Goal: Task Accomplishment & Management: Complete application form

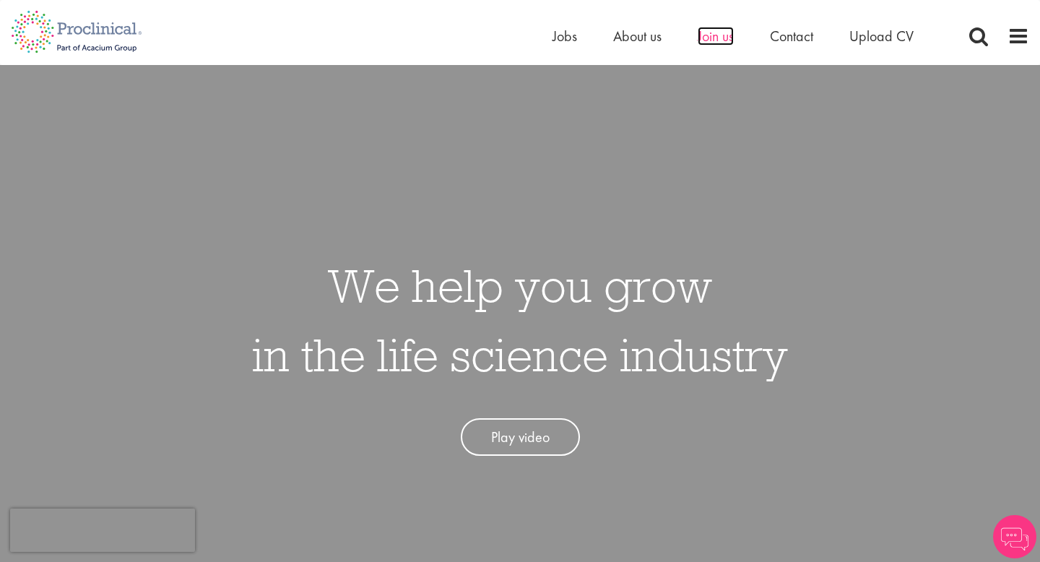
click at [705, 30] on span "Join us" at bounding box center [716, 36] width 36 height 19
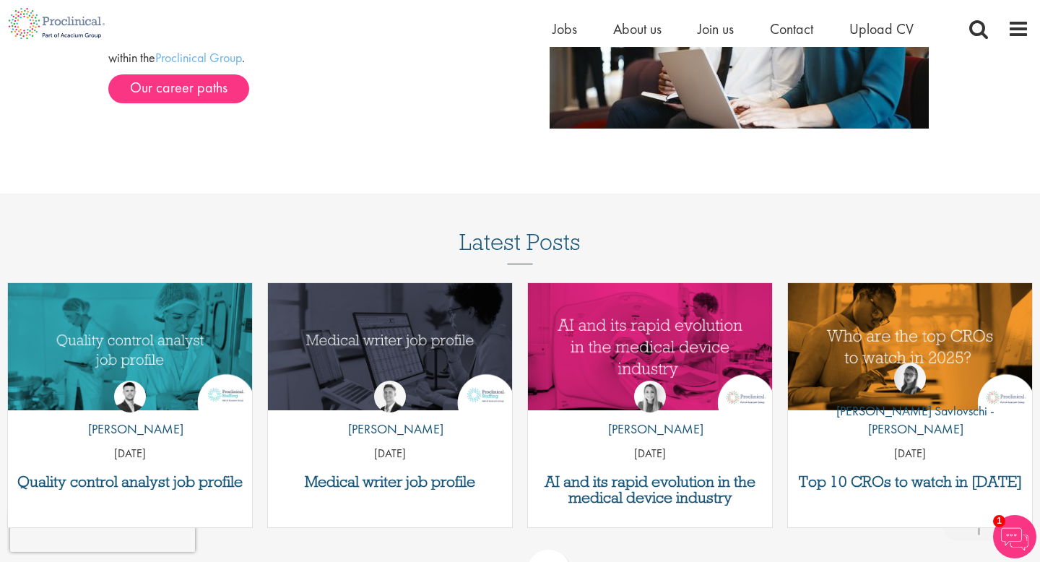
scroll to position [1617, 0]
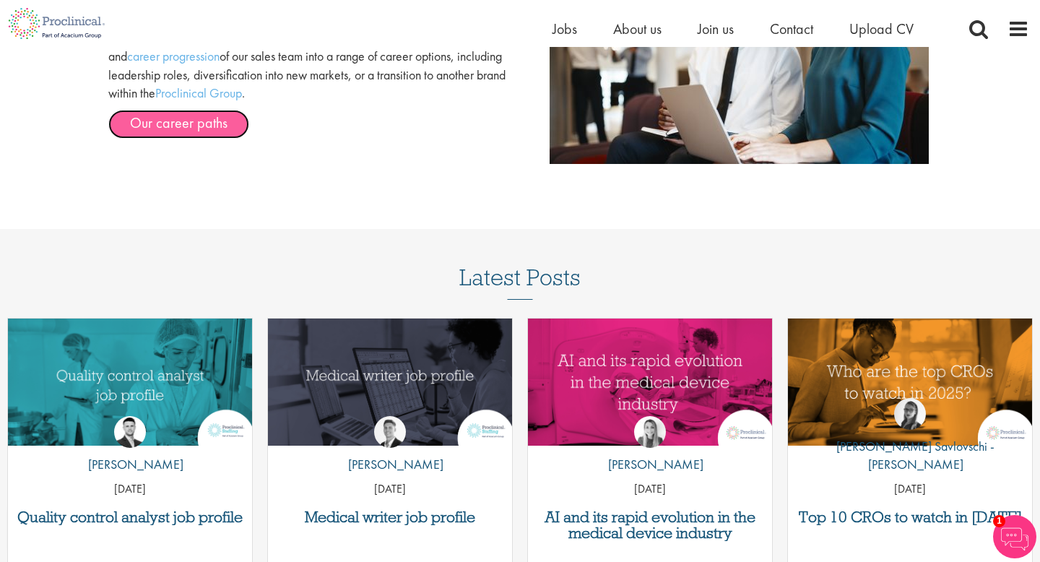
click at [217, 137] on link "Our career paths" at bounding box center [178, 124] width 141 height 29
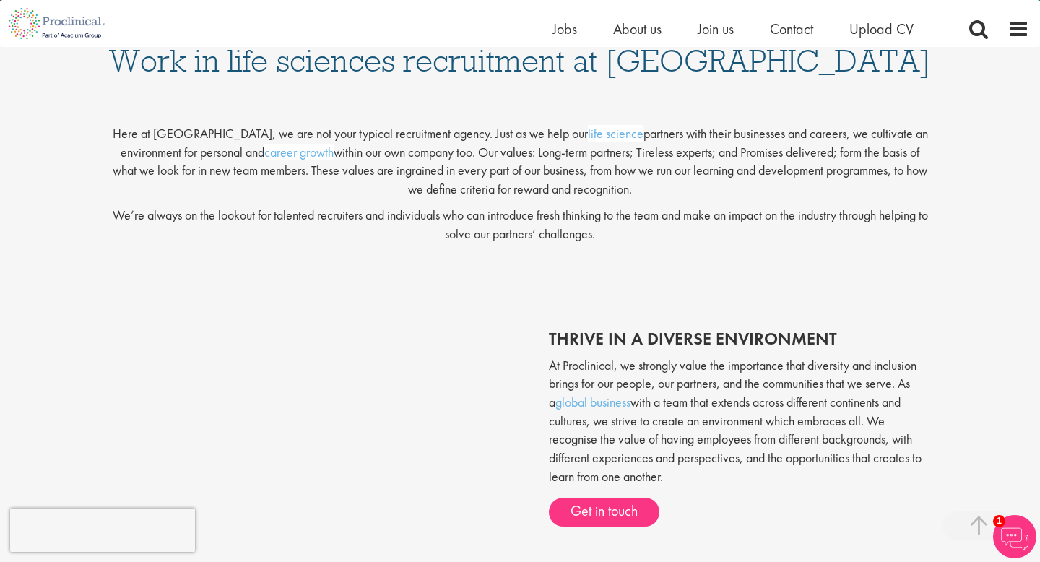
scroll to position [0, 0]
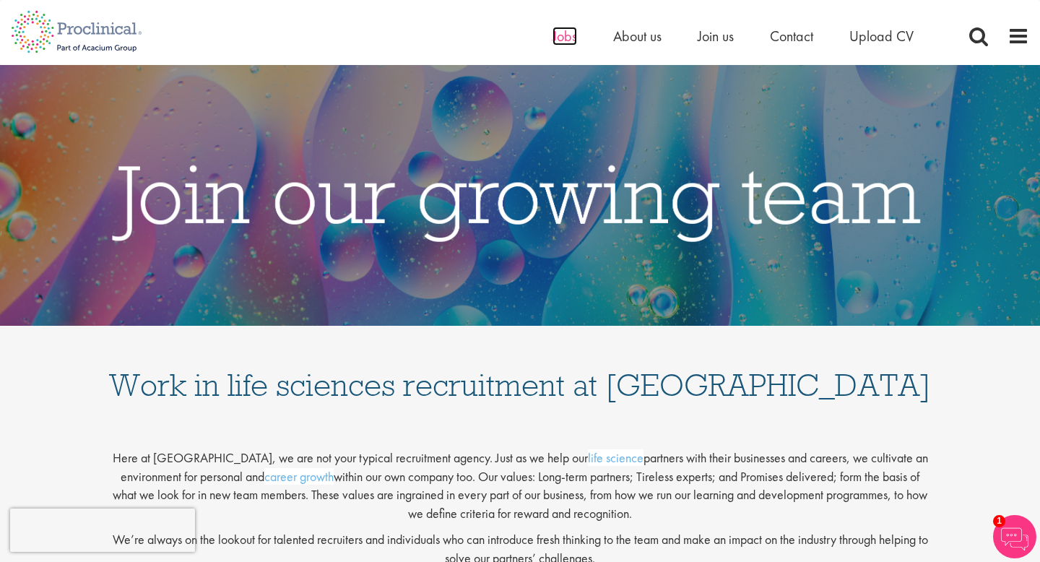
click at [555, 35] on span "Jobs" at bounding box center [565, 36] width 25 height 19
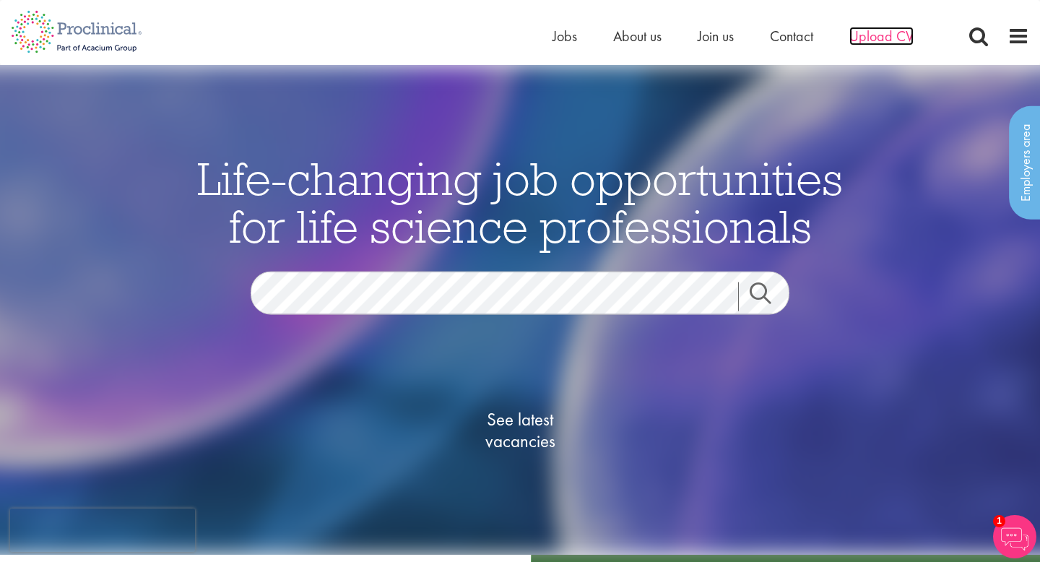
click at [899, 32] on span "Upload CV" at bounding box center [882, 36] width 64 height 19
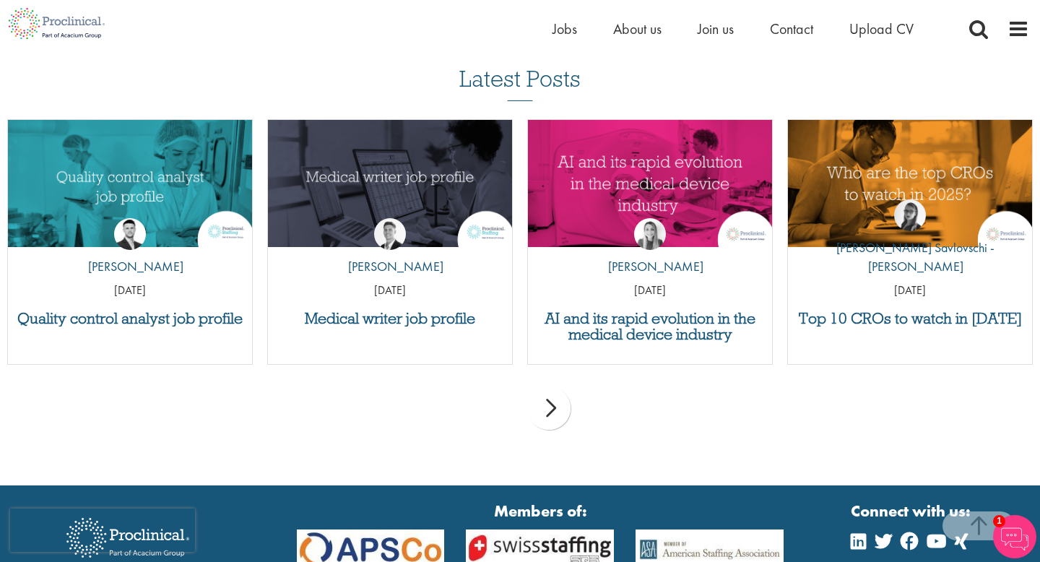
scroll to position [1401, 0]
